Goal: Task Accomplishment & Management: Manage account settings

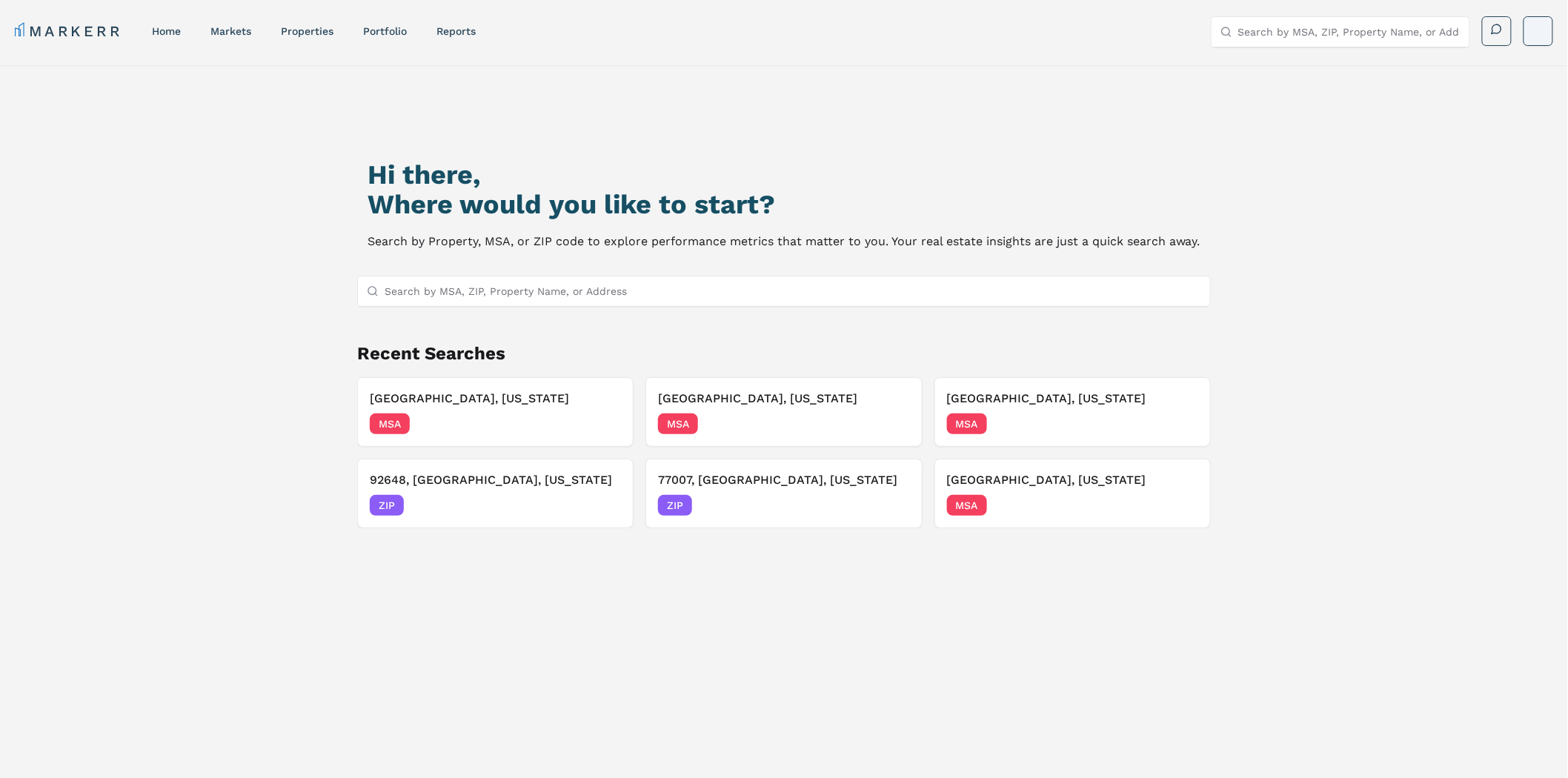
click at [1531, 28] on html "MARKERR home markets properties Portfolio reports Search by MSA, ZIP, Property …" at bounding box center [784, 508] width 1568 height 1016
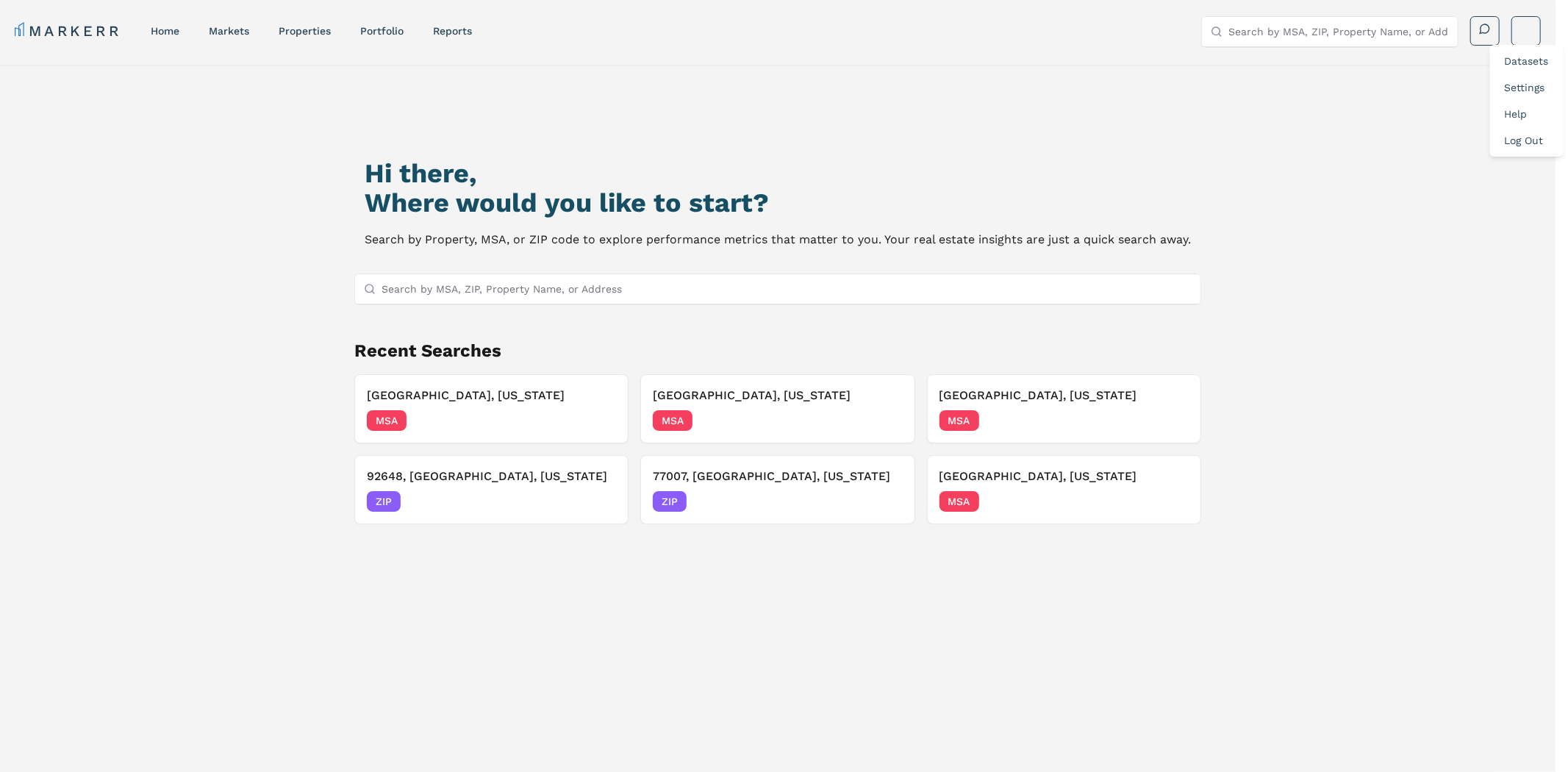
click at [1533, 136] on link "Log Out" at bounding box center [1523, 140] width 39 height 11
